Goal: Task Accomplishment & Management: Manage account settings

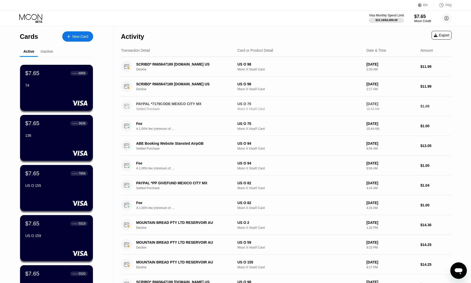
click at [183, 104] on div "PAYPAL *7179CODE MEXICO CITY MX" at bounding box center [183, 104] width 94 height 4
